Goal: Task Accomplishment & Management: Complete application form

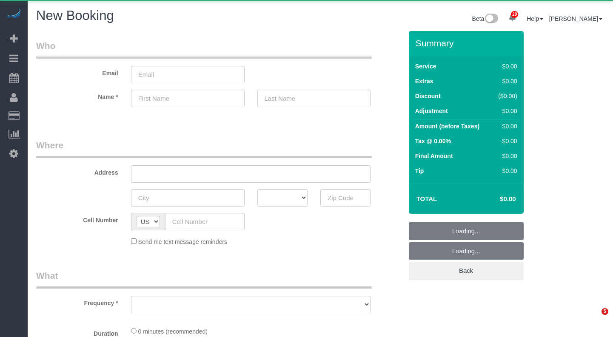
select select "number:89"
select select "number:90"
select select "object:1656"
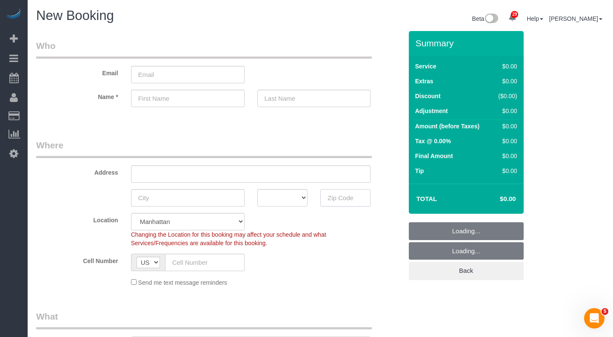
click at [337, 195] on input "text" at bounding box center [345, 197] width 50 height 17
paste input "11216"
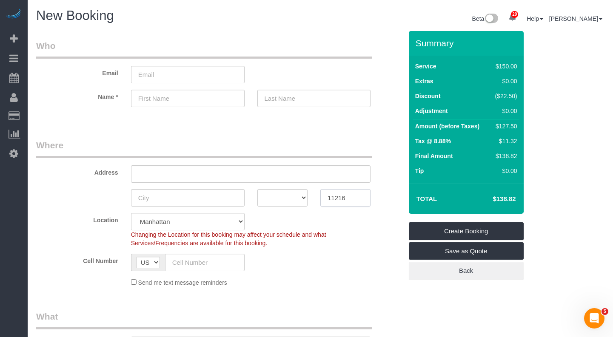
type input "11216"
click at [68, 168] on label "Address" at bounding box center [77, 170] width 95 height 11
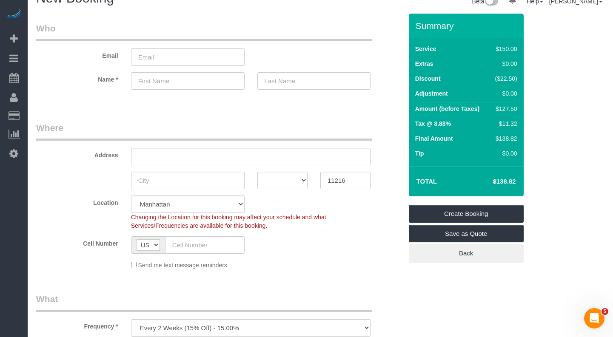
scroll to position [38, 0]
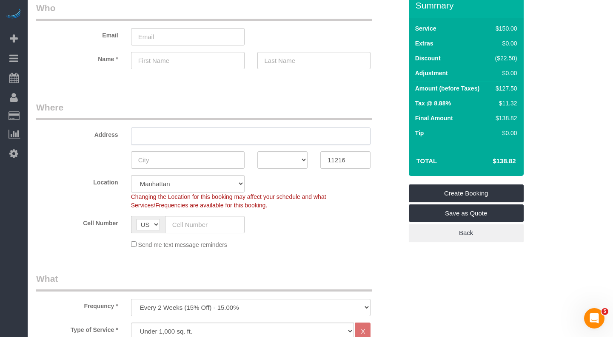
click at [154, 132] on input "text" at bounding box center [251, 136] width 240 height 17
click at [334, 163] on input "11216" at bounding box center [345, 159] width 50 height 17
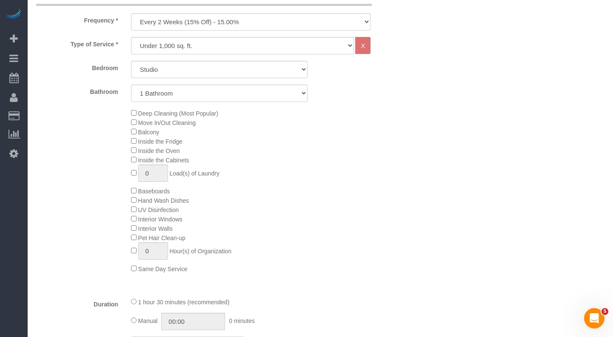
scroll to position [325, 0]
click at [176, 26] on select "One Time Weekly (20% Off) - 20.00% Every 2 Weeks (15% Off) - 15.00% Every 4 Wee…" at bounding box center [251, 20] width 240 height 17
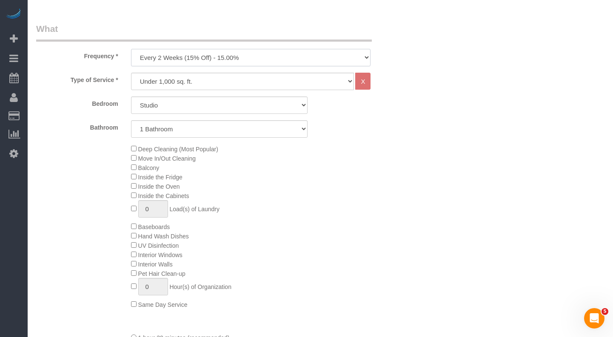
scroll to position [251, 0]
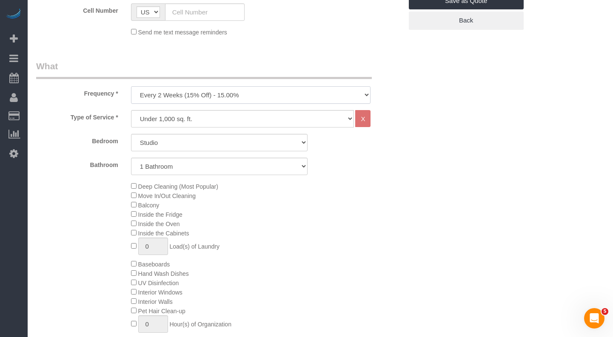
click at [180, 95] on select "One Time Weekly (20% Off) - 20.00% Every 2 Weeks (15% Off) - 15.00% Every 4 Wee…" at bounding box center [251, 94] width 240 height 17
select select "object:1657"
click at [131, 86] on select "One Time Weekly (20% Off) - 20.00% Every 2 Weeks (15% Off) - 15.00% Every 4 Wee…" at bounding box center [251, 94] width 240 height 17
click at [153, 117] on select "Under 1,000 sq. ft. 1,001 - 1,500 sq. ft. 1,500+ sq. ft. Custom Cleaning Office…" at bounding box center [242, 118] width 223 height 17
click at [159, 137] on select "Studio 1 Bedroom 2 Bedrooms 3 Bedrooms" at bounding box center [219, 142] width 177 height 17
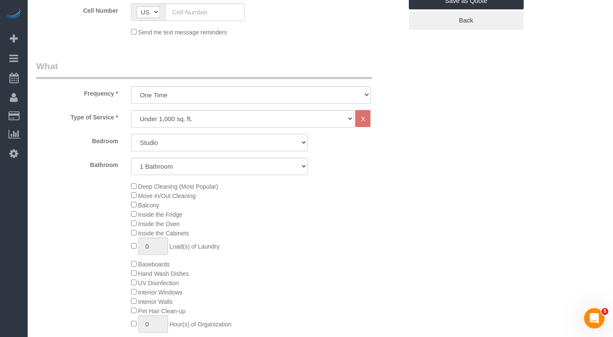
select select "1"
click at [131, 134] on select "Studio 1 Bedroom 2 Bedrooms 3 Bedrooms" at bounding box center [219, 142] width 177 height 17
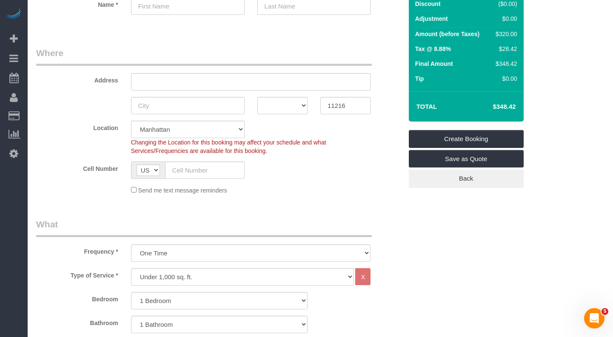
scroll to position [0, 0]
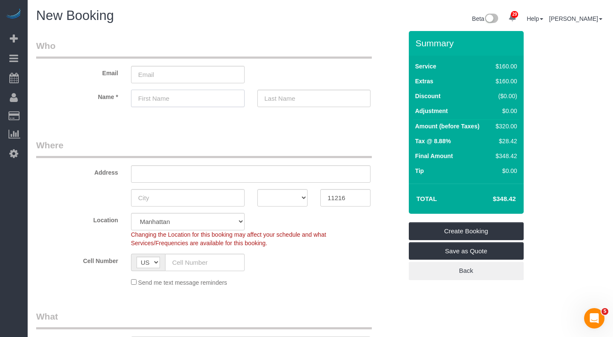
click at [173, 97] on input "text" at bounding box center [188, 98] width 114 height 17
type input "Babby"
click at [279, 97] on input "text" at bounding box center [314, 98] width 114 height 17
type input "Oloko"
click at [93, 190] on div "AK AL AR AZ CA CO CT DC DE [GEOGRAPHIC_DATA] [GEOGRAPHIC_DATA] HI IA ID IL IN K…" at bounding box center [219, 197] width 379 height 17
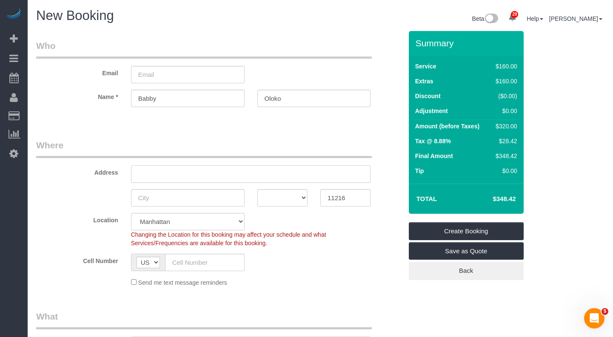
click at [151, 171] on input "text" at bounding box center [251, 173] width 240 height 17
click at [191, 264] on input "text" at bounding box center [205, 262] width 80 height 17
paste input "[PHONE_NUMBER]"
type input "[PHONE_NUMBER]"
click at [163, 171] on input "text" at bounding box center [251, 173] width 240 height 17
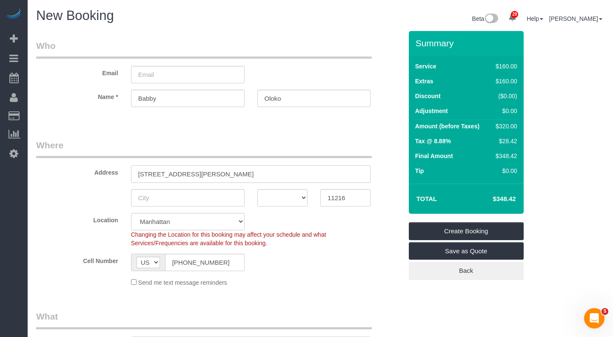
type input "[STREET_ADDRESS][PERSON_NAME]"
click at [197, 202] on input "text" at bounding box center [188, 197] width 114 height 17
select select "6"
type input "B"
select select "object:2125"
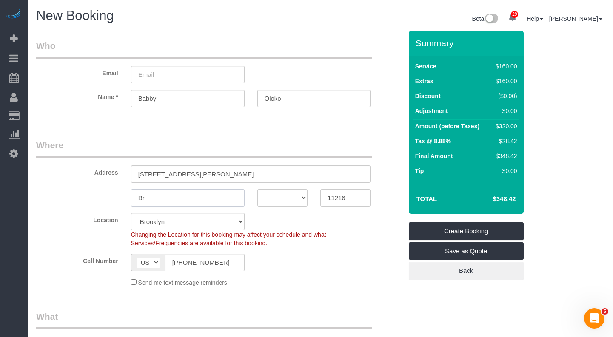
type input "Bro"
select select "1"
type input "[GEOGRAPHIC_DATA]"
click at [277, 196] on select "AK AL AR AZ CA CO CT DC DE [GEOGRAPHIC_DATA] [GEOGRAPHIC_DATA] HI IA ID IL IN K…" at bounding box center [282, 197] width 50 height 17
drag, startPoint x: 223, startPoint y: 176, endPoint x: 120, endPoint y: 174, distance: 103.0
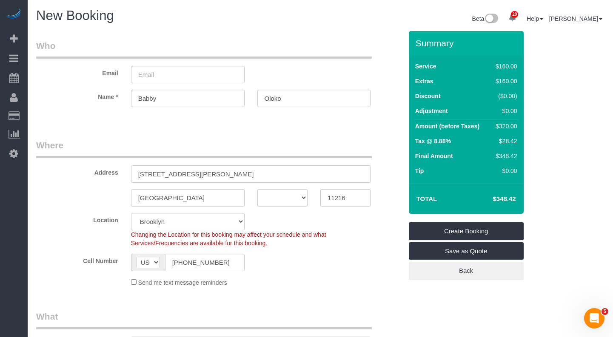
click at [120, 174] on div "Address [STREET_ADDRESS][PERSON_NAME]" at bounding box center [219, 161] width 379 height 44
paste input "[STREET_ADDRESS][PERSON_NAME]"
click at [187, 175] on input "[STREET_ADDRESS][PERSON_NAME]" at bounding box center [251, 173] width 240 height 17
type input "[STREET_ADDRESS][PERSON_NAME] 2F"
drag, startPoint x: 106, startPoint y: 203, endPoint x: 183, endPoint y: 201, distance: 76.2
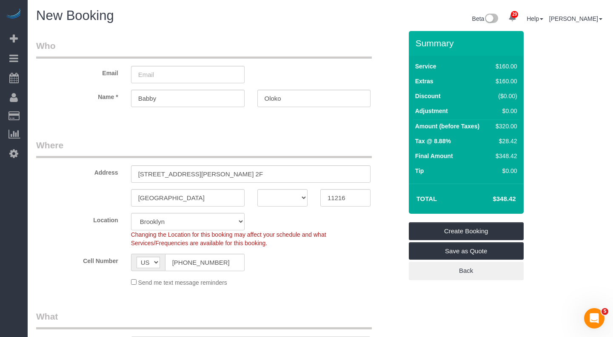
click at [107, 203] on div "[GEOGRAPHIC_DATA] AK AL AR AZ CA CO CT DC DE [GEOGRAPHIC_DATA] [GEOGRAPHIC_DATA…" at bounding box center [219, 197] width 379 height 17
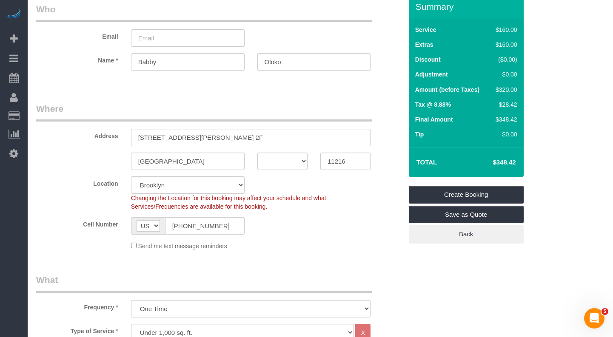
scroll to position [37, 0]
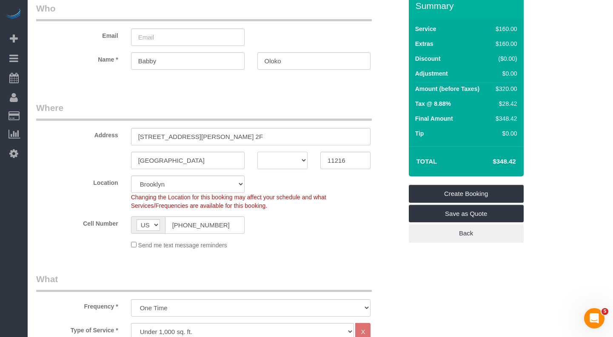
click at [288, 161] on select "AK AL AR AZ CA CO CT DC DE [GEOGRAPHIC_DATA] [GEOGRAPHIC_DATA] HI IA ID IL IN K…" at bounding box center [282, 160] width 50 height 17
select select "NY"
click at [257, 152] on select "AK AL AR AZ CA CO CT DC DE [GEOGRAPHIC_DATA] [GEOGRAPHIC_DATA] HI IA ID IL IN K…" at bounding box center [282, 160] width 50 height 17
click at [334, 254] on fieldset "Where Address [STREET_ADDRESS][PERSON_NAME] 2F [GEOGRAPHIC_DATA] AK AL AR AZ CA…" at bounding box center [219, 179] width 366 height 154
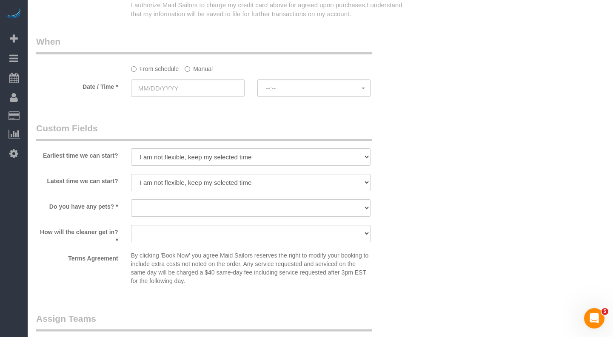
scroll to position [867, 0]
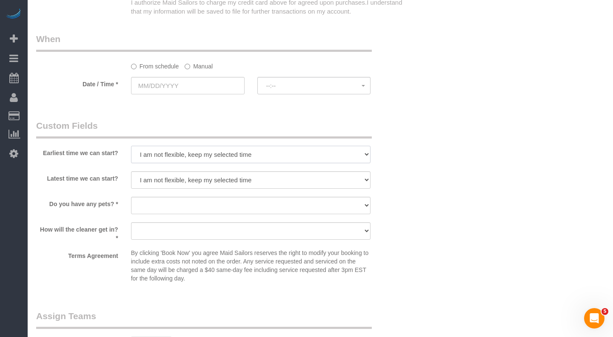
click at [166, 158] on select "I am not flexible, keep my selected time 8:00 AM 9:00 AM 10:00 AM 11:00 AM 12:0…" at bounding box center [251, 154] width 240 height 17
click at [177, 151] on select "I am not flexible, keep my selected time 8:00 AM 9:00 AM 10:00 AM 11:00 AM 12:0…" at bounding box center [251, 154] width 240 height 17
select select "number:64"
click at [131, 146] on select "I am not flexible, keep my selected time 8:00 AM 9:00 AM 10:00 AM 11:00 AM 12:0…" at bounding box center [251, 154] width 240 height 17
click at [167, 180] on select "I am not flexible, keep my selected time 8:00 AM 9:00 AM 10:00 AM 11:00 AM 12:0…" at bounding box center [251, 179] width 240 height 17
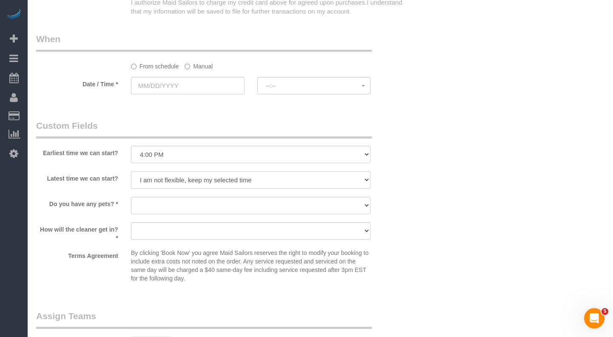
select select "number:77"
click at [131, 171] on select "I am not flexible, keep my selected time 8:00 AM 9:00 AM 10:00 AM 11:00 AM 12:0…" at bounding box center [251, 179] width 240 height 17
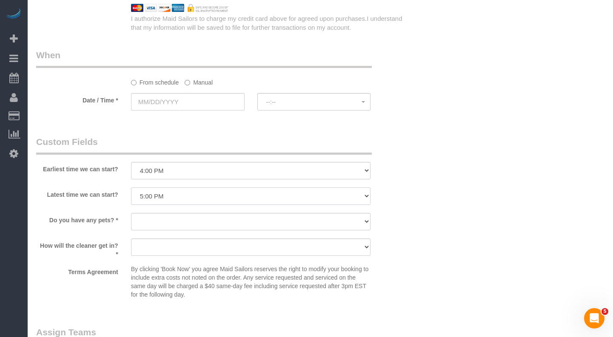
scroll to position [849, 0]
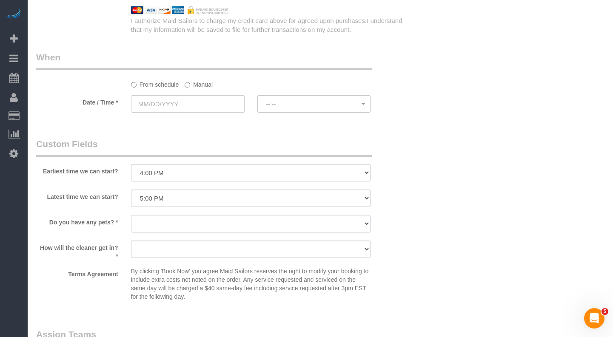
click at [193, 225] on select "Dog Cat None" at bounding box center [251, 223] width 240 height 17
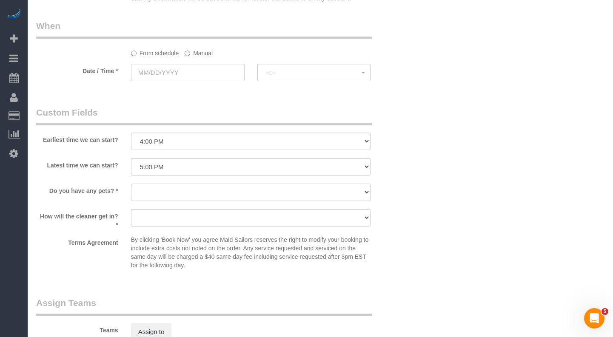
scroll to position [881, 0]
click at [167, 208] on sui-booking-custom-fields "Earliest time we can start? I am not flexible, keep my selected time 8:00 AM 9:…" at bounding box center [219, 189] width 366 height 167
click at [157, 219] on select "We'll let you in. Doorman/Front Desk has the key. Other (Provide details)" at bounding box center [251, 217] width 240 height 17
select select "number:5"
click at [131, 209] on select "We'll let you in. Doorman/Front Desk has the key. Other (Provide details)" at bounding box center [251, 217] width 240 height 17
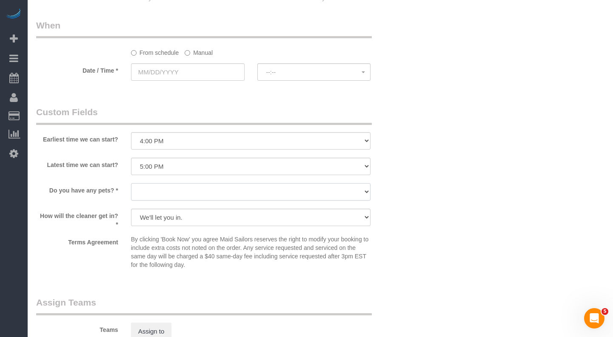
click at [145, 195] on select "Dog Cat None" at bounding box center [251, 191] width 240 height 17
select select "number:15"
click at [131, 183] on select "Dog Cat None" at bounding box center [251, 191] width 240 height 17
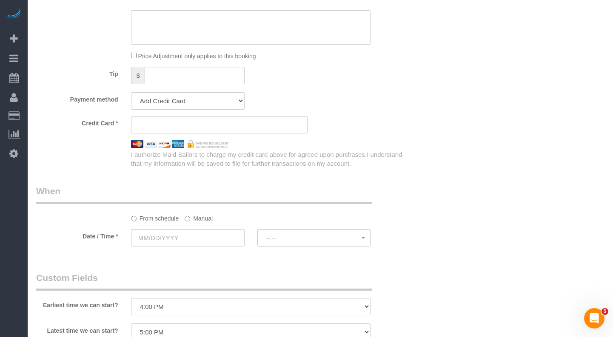
scroll to position [715, 0]
drag, startPoint x: 201, startPoint y: 247, endPoint x: 197, endPoint y: 245, distance: 4.6
click at [201, 247] on div at bounding box center [188, 248] width 114 height 2
click at [192, 238] on input "text" at bounding box center [188, 238] width 114 height 17
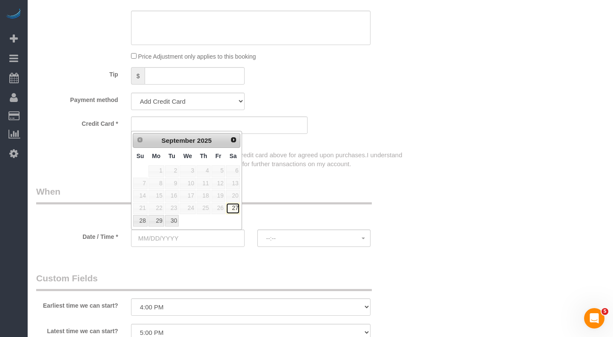
drag, startPoint x: 232, startPoint y: 205, endPoint x: 274, endPoint y: 229, distance: 48.4
click at [232, 205] on link "27" at bounding box center [233, 208] width 14 height 11
type input "[DATE]"
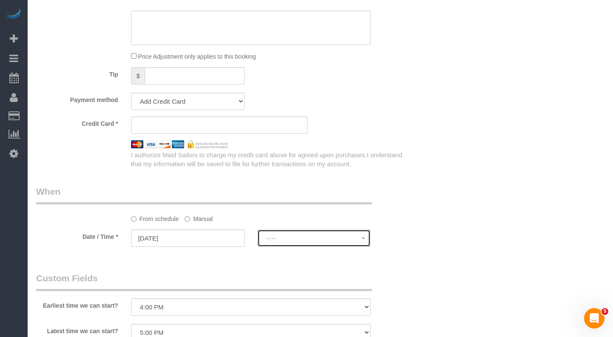
click at [277, 238] on span "--:--" at bounding box center [314, 238] width 96 height 7
select select "spot1"
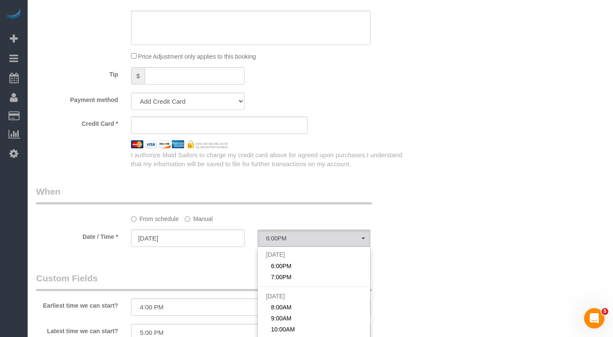
click at [482, 244] on div "Who Email Name * [GEOGRAPHIC_DATA][PERSON_NAME][GEOGRAPHIC_DATA] Where Address …" at bounding box center [320, 10] width 568 height 1388
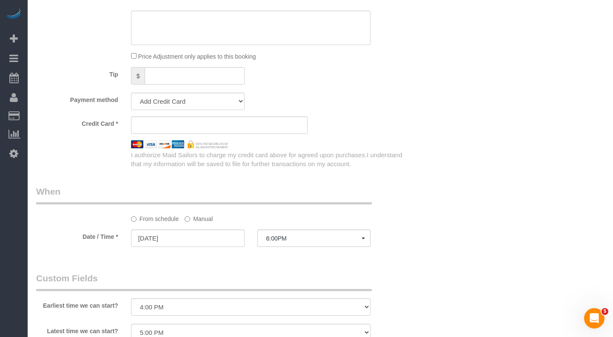
scroll to position [716, 0]
drag, startPoint x: 196, startPoint y: 219, endPoint x: 238, endPoint y: 228, distance: 43.1
click at [196, 219] on label "Manual" at bounding box center [199, 216] width 28 height 11
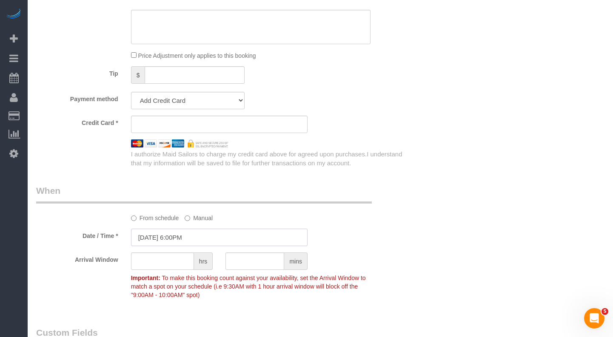
click at [293, 243] on input "[DATE] 6:00PM" at bounding box center [219, 237] width 177 height 17
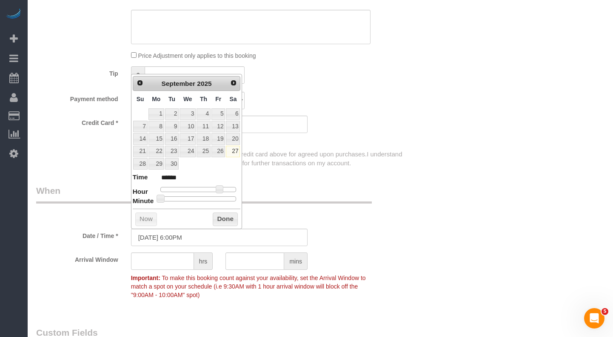
click at [401, 237] on div "Date / Time * [DATE] 6:00PM" at bounding box center [219, 237] width 379 height 17
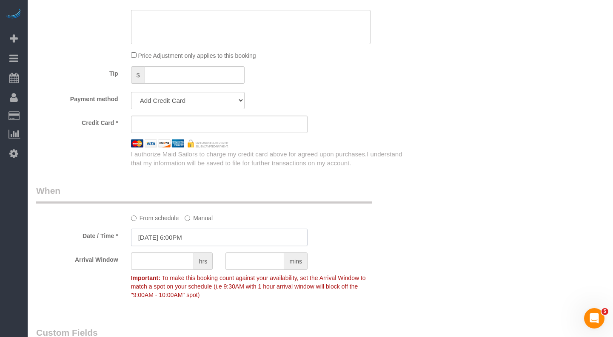
click at [216, 237] on input "[DATE] 6:00PM" at bounding box center [219, 237] width 177 height 17
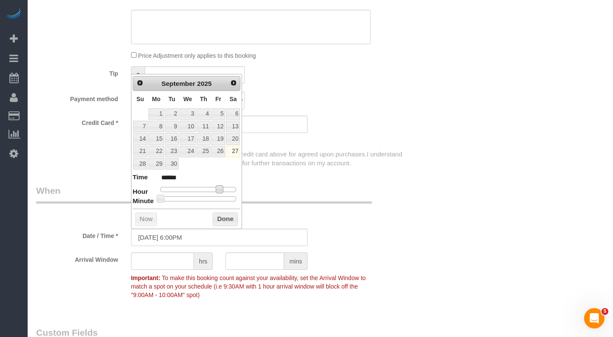
type input "[DATE] 5:00PM"
type input "******"
type input "[DATE] 4:00PM"
type input "******"
type input "[DATE] 2:00PM"
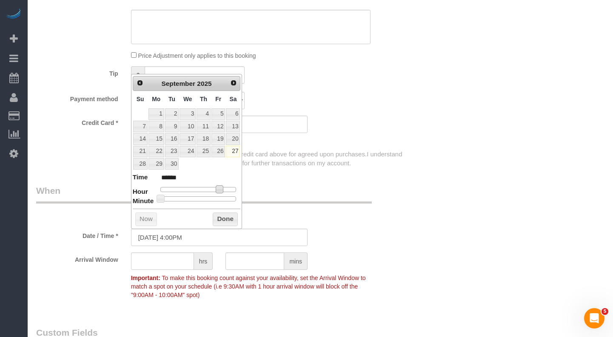
type input "******"
type input "[DATE] 1:00PM"
type input "******"
type input "[DATE] 12:00PM"
type input "*******"
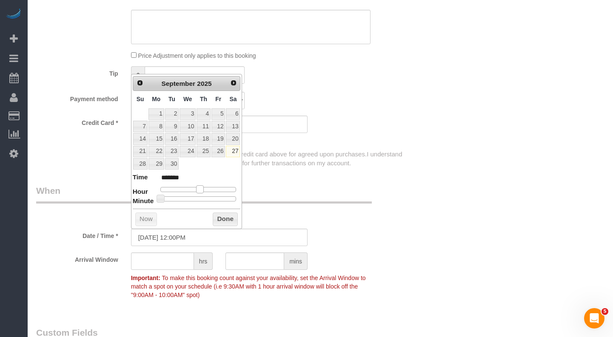
type input "[DATE] 11:00AM"
type input "*******"
type input "[DATE] 10:00AM"
type input "*******"
type input "[DATE] 11:00AM"
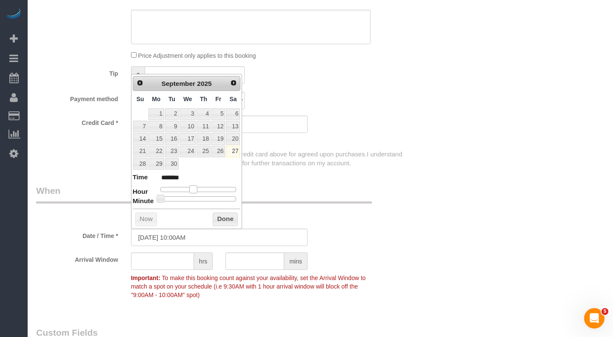
type input "*******"
type input "[DATE] 12:00PM"
type input "*******"
type input "[DATE] 1:00PM"
type input "******"
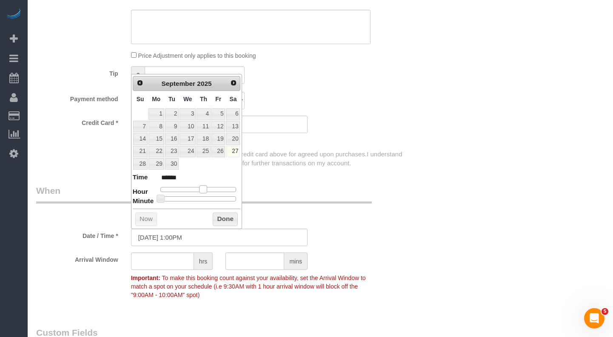
type input "[DATE] 2:00PM"
type input "******"
type input "[DATE] 3:00PM"
type input "******"
type input "[DATE] 4:00PM"
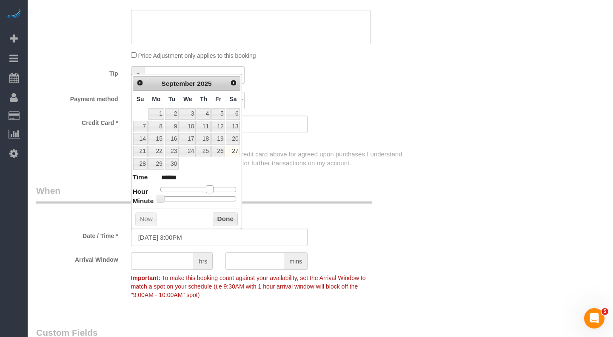
type input "******"
drag, startPoint x: 215, startPoint y: 191, endPoint x: 220, endPoint y: 207, distance: 17.0
click at [213, 188] on span at bounding box center [213, 189] width 8 height 8
click at [220, 214] on button "Done" at bounding box center [225, 220] width 25 height 14
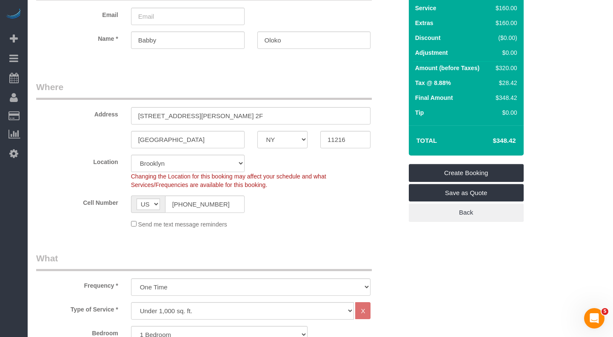
scroll to position [0, 0]
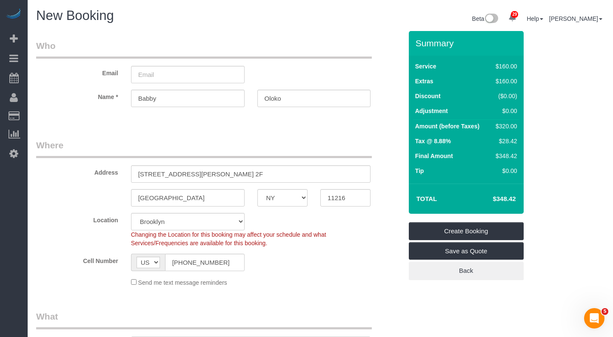
click at [173, 85] on sui-booking-customer "Email Name * [GEOGRAPHIC_DATA][PERSON_NAME][GEOGRAPHIC_DATA]" at bounding box center [219, 78] width 366 height 76
click at [173, 78] on input "email" at bounding box center [188, 74] width 114 height 17
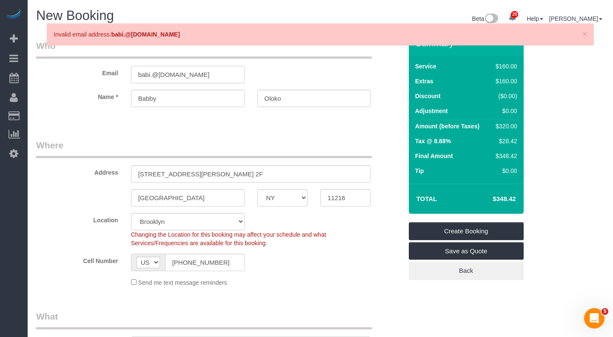
click at [151, 74] on input "babi.@[DOMAIN_NAME]" at bounding box center [188, 74] width 114 height 17
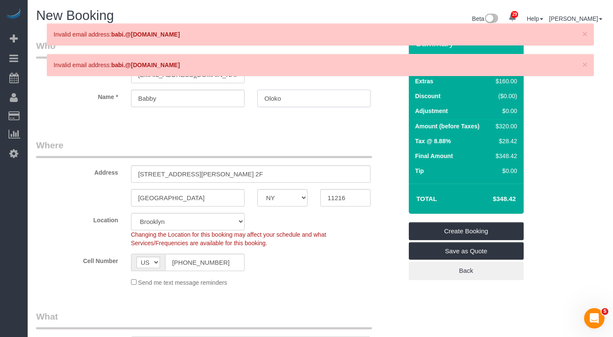
click at [272, 99] on input "Oloko" at bounding box center [314, 98] width 114 height 17
click at [94, 114] on div at bounding box center [219, 115] width 379 height 2
click at [585, 35] on span "×" at bounding box center [584, 34] width 5 height 10
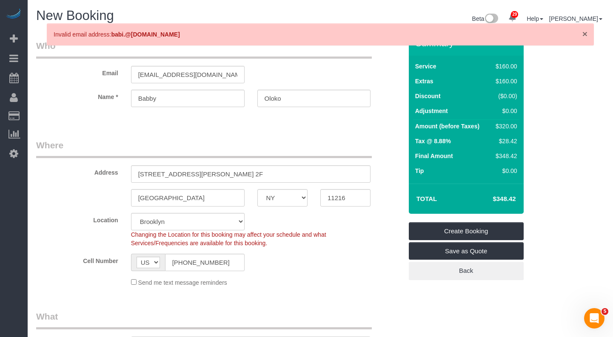
click at [585, 37] on span "×" at bounding box center [584, 34] width 5 height 10
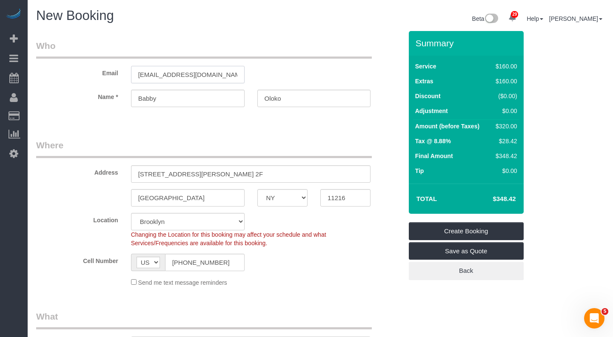
click at [159, 73] on input "[EMAIL_ADDRESS][DOMAIN_NAME]" at bounding box center [188, 74] width 114 height 17
paste input "Oloko"
click at [157, 73] on input "[EMAIL_ADDRESS][DOMAIN_NAME]" at bounding box center [188, 74] width 114 height 17
type input "[EMAIL_ADDRESS][DOMAIN_NAME]"
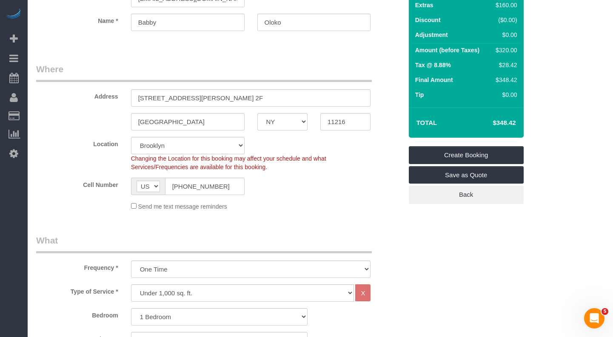
scroll to position [71, 0]
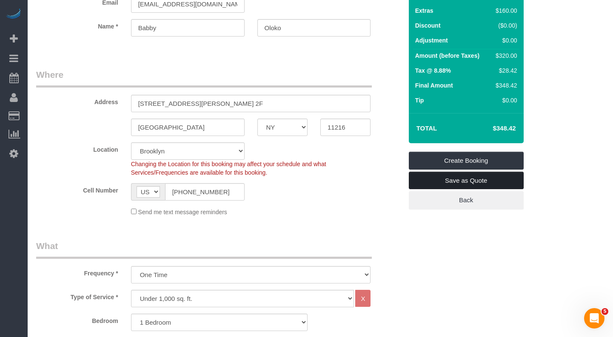
click at [456, 182] on link "Save as Quote" at bounding box center [466, 181] width 115 height 18
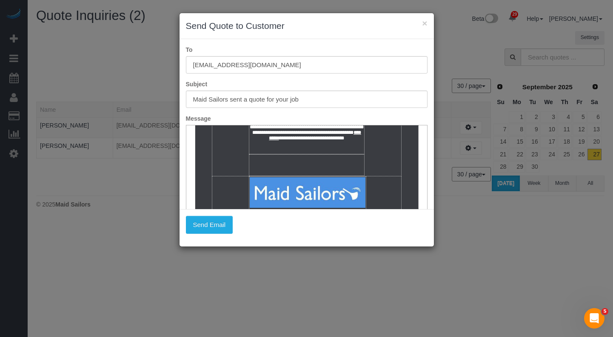
scroll to position [664, 0]
click at [217, 229] on button "Send Email" at bounding box center [209, 225] width 47 height 18
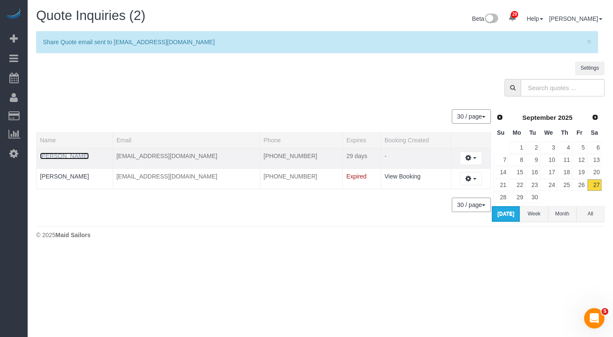
click at [60, 157] on link "[PERSON_NAME]" at bounding box center [64, 156] width 49 height 7
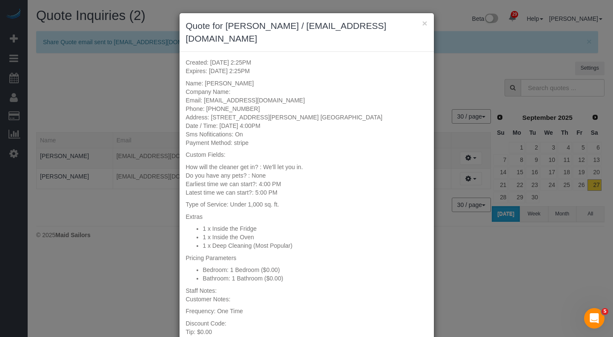
scroll to position [0, 0]
drag, startPoint x: 312, startPoint y: 103, endPoint x: 209, endPoint y: 108, distance: 103.5
click at [209, 108] on p "Name: [PERSON_NAME] Company Name: Email: [EMAIL_ADDRESS][DOMAIN_NAME] Phone: [P…" at bounding box center [307, 113] width 242 height 68
click at [74, 158] on div "× Quote for [PERSON_NAME] / [EMAIL_ADDRESS][DOMAIN_NAME] Created: [DATE] 2:25PM…" at bounding box center [306, 168] width 613 height 337
drag, startPoint x: 242, startPoint y: 71, endPoint x: 391, endPoint y: 166, distance: 177.1
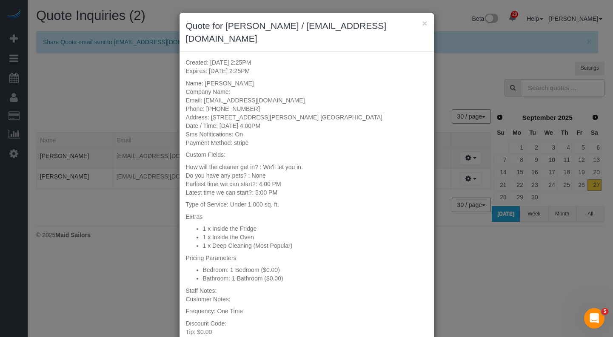
click at [204, 79] on p "Name: [PERSON_NAME] Company Name: Email: [EMAIL_ADDRESS][DOMAIN_NAME] Phone: [P…" at bounding box center [307, 113] width 242 height 68
copy p "[PERSON_NAME]"
click at [565, 271] on div "× Quote for [PERSON_NAME] / [EMAIL_ADDRESS][DOMAIN_NAME] Created: [DATE] 2:25PM…" at bounding box center [306, 168] width 613 height 337
click at [265, 84] on p "Name: [PERSON_NAME] Company Name: Email: [EMAIL_ADDRESS][DOMAIN_NAME] Phone: [P…" at bounding box center [307, 113] width 242 height 68
drag, startPoint x: 268, startPoint y: 87, endPoint x: 204, endPoint y: 89, distance: 64.3
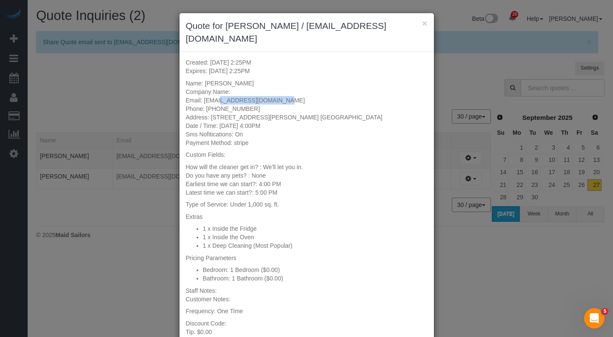
click at [204, 89] on p "Name: [PERSON_NAME] Company Name: Email: [EMAIL_ADDRESS][DOMAIN_NAME] Phone: [P…" at bounding box center [307, 113] width 242 height 68
copy p "[EMAIL_ADDRESS][DOMAIN_NAME]"
click at [240, 83] on p "Name: [PERSON_NAME] Company Name: Email: [EMAIL_ADDRESS][DOMAIN_NAME] Phone: [P…" at bounding box center [307, 113] width 242 height 68
drag, startPoint x: 253, startPoint y: 94, endPoint x: 228, endPoint y: 98, distance: 24.9
click at [209, 94] on p "Name: [PERSON_NAME] Company Name: Email: [EMAIL_ADDRESS][DOMAIN_NAME] Phone: [P…" at bounding box center [307, 113] width 242 height 68
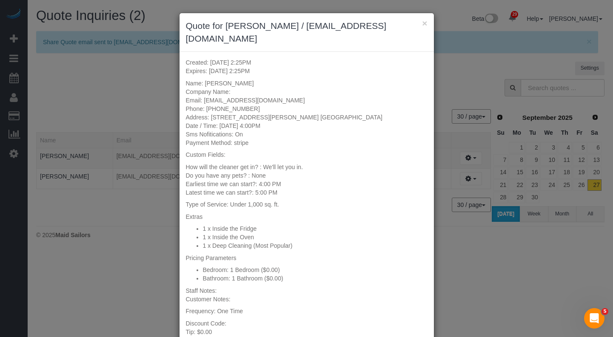
drag, startPoint x: 275, startPoint y: 101, endPoint x: 328, endPoint y: 107, distance: 53.0
click at [276, 101] on p "Name: [PERSON_NAME] Company Name: Email: [EMAIL_ADDRESS][DOMAIN_NAME] Phone: [P…" at bounding box center [307, 113] width 242 height 68
drag, startPoint x: 258, startPoint y: 94, endPoint x: 206, endPoint y: 93, distance: 51.9
click at [206, 93] on p "Name: [PERSON_NAME] Company Name: Email: [EMAIL_ADDRESS][DOMAIN_NAME] Phone: [P…" at bounding box center [307, 113] width 242 height 68
copy p "[PHONE_NUMBER]"
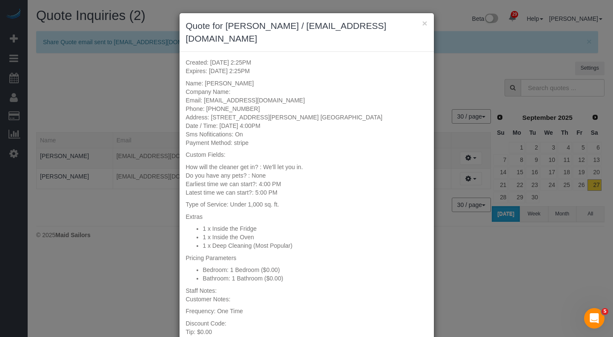
click at [275, 107] on p "Name: [PERSON_NAME] Company Name: Email: [EMAIL_ADDRESS][DOMAIN_NAME] Phone: [P…" at bounding box center [307, 113] width 242 height 68
drag, startPoint x: 328, startPoint y: 104, endPoint x: 211, endPoint y: 107, distance: 117.0
click at [211, 107] on p "Name: [PERSON_NAME] Company Name: Email: [EMAIL_ADDRESS][DOMAIN_NAME] Phone: [P…" at bounding box center [307, 113] width 242 height 68
copy p "[STREET_ADDRESS][PERSON_NAME] [GEOGRAPHIC_DATA]"
click at [508, 296] on div "× Quote for [PERSON_NAME] / [EMAIL_ADDRESS][DOMAIN_NAME] Created: [DATE] 2:25PM…" at bounding box center [306, 168] width 613 height 337
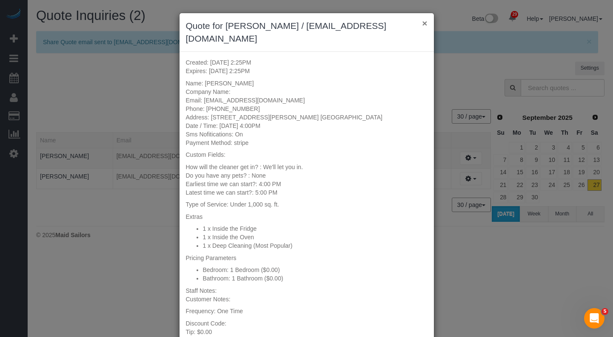
drag, startPoint x: 425, startPoint y: 24, endPoint x: 429, endPoint y: 37, distance: 13.9
click at [425, 24] on button "×" at bounding box center [424, 23] width 5 height 9
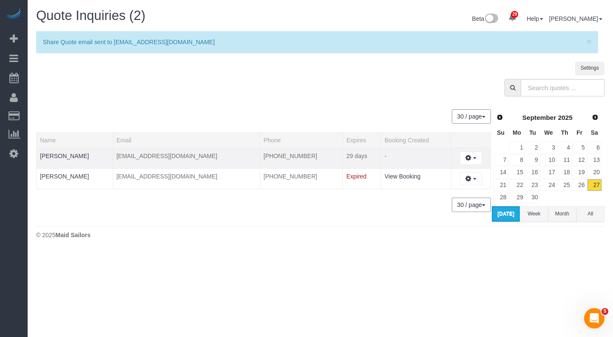
click at [67, 161] on td "[PERSON_NAME]" at bounding box center [75, 158] width 77 height 20
click at [69, 158] on link "[PERSON_NAME]" at bounding box center [64, 156] width 49 height 7
